Goal: Task Accomplishment & Management: Manage account settings

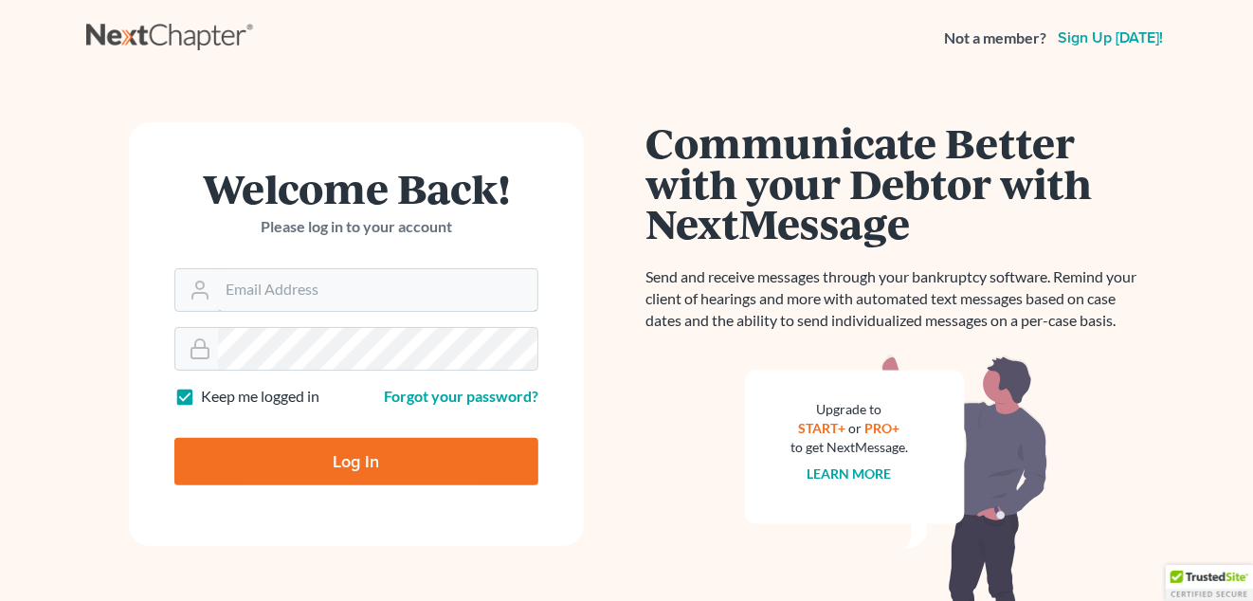
type input "[EMAIL_ADDRESS][DOMAIN_NAME]"
click at [425, 451] on input "Log In" at bounding box center [356, 461] width 364 height 47
type input "Thinking..."
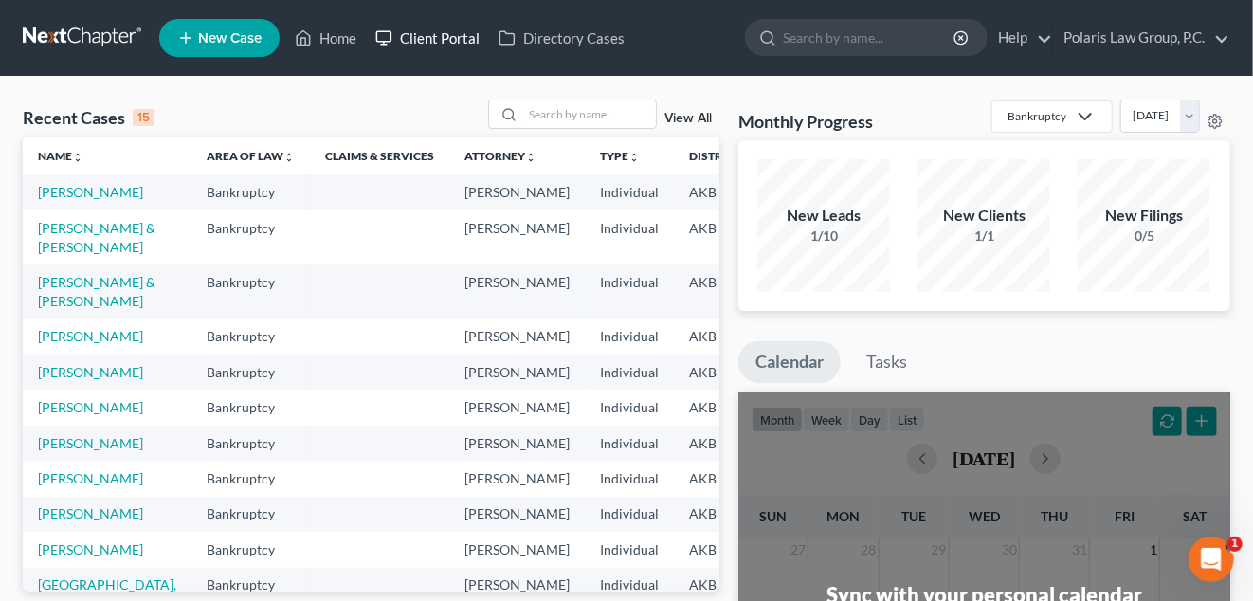
click at [419, 44] on link "Client Portal" at bounding box center [427, 38] width 123 height 34
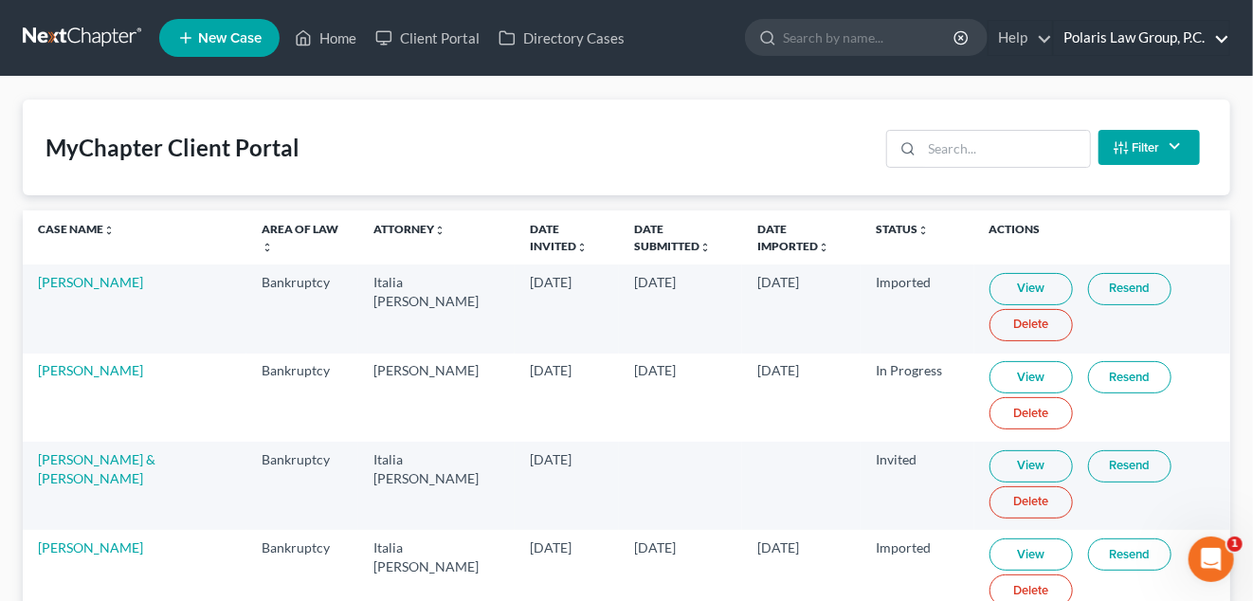
click at [1158, 45] on link "Polaris Law Group, P.C." at bounding box center [1141, 38] width 175 height 34
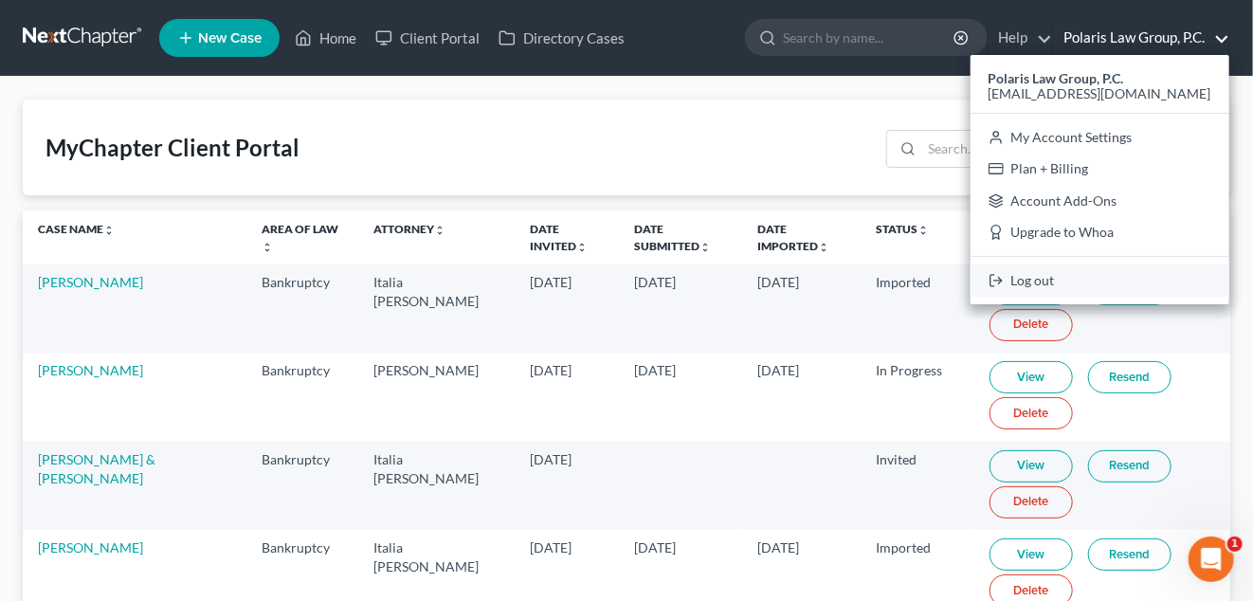
click at [1065, 285] on link "Log out" at bounding box center [1100, 280] width 259 height 32
